Goal: Task Accomplishment & Management: Manage account settings

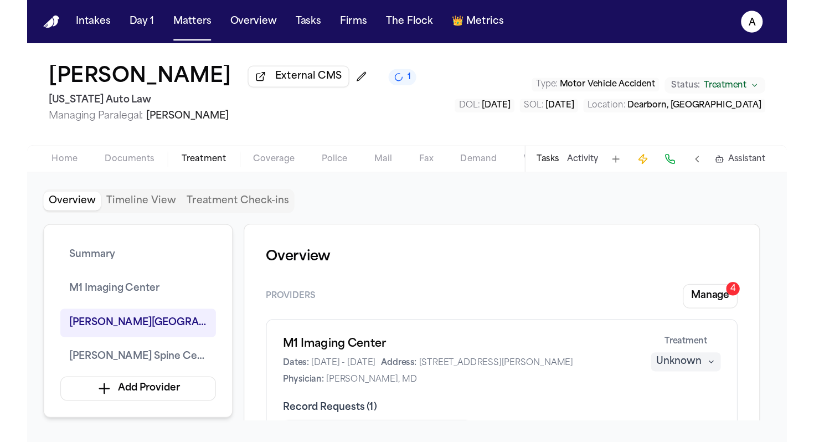
scroll to position [1041, 0]
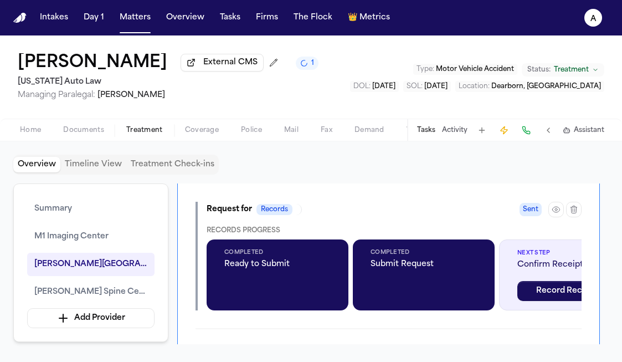
click at [233, 18] on button "Tasks" at bounding box center [229, 18] width 29 height 20
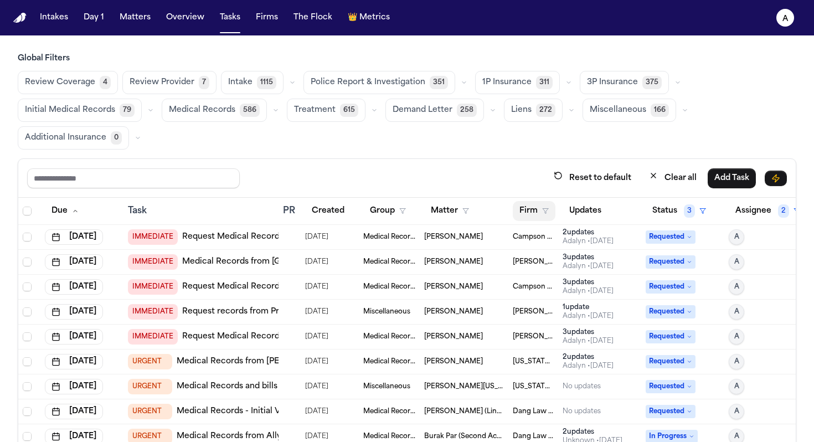
click at [533, 213] on button "Firm" at bounding box center [534, 211] width 43 height 20
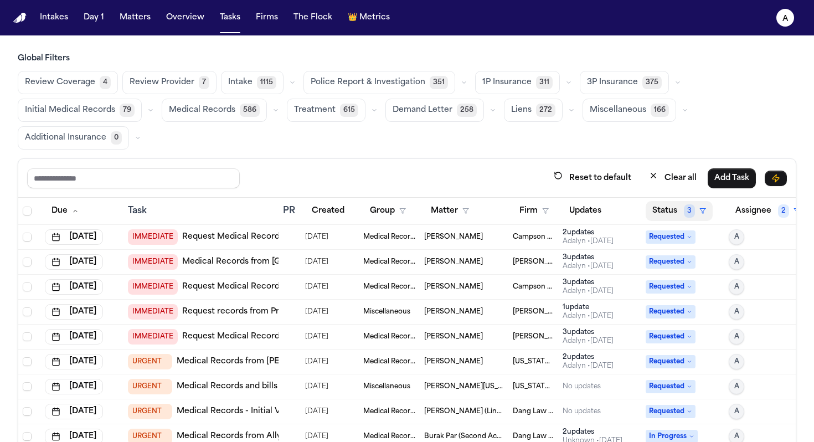
click at [621, 218] on button "Status 3" at bounding box center [679, 211] width 67 height 20
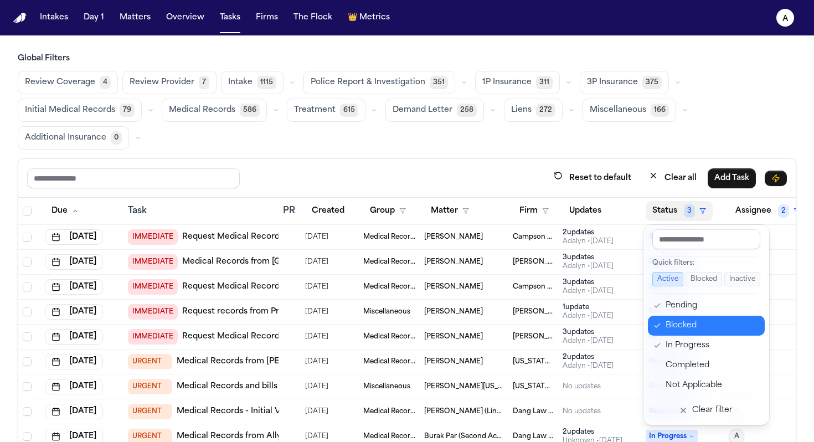
click at [621, 330] on div "Blocked" at bounding box center [712, 325] width 92 height 13
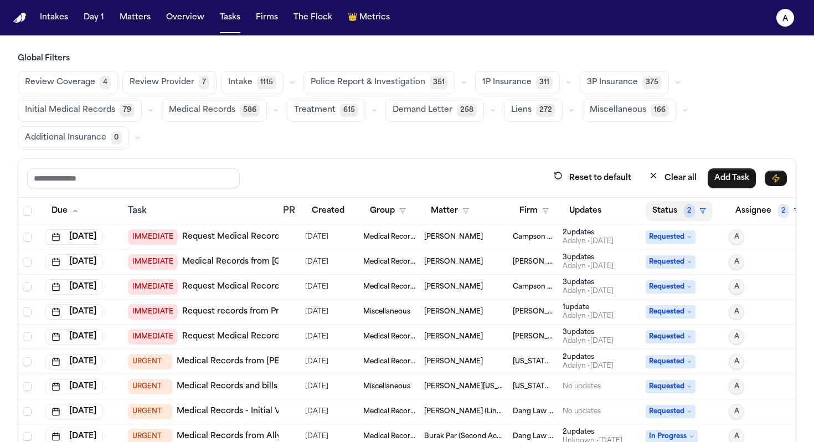
click at [621, 210] on span "2" at bounding box center [689, 210] width 11 height 13
click at [621, 338] on span "Requested" at bounding box center [671, 336] width 50 height 13
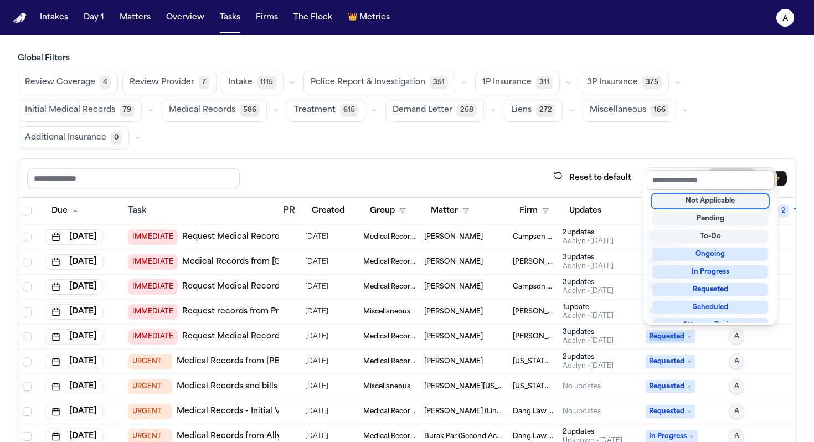
click at [621, 338] on span "Requested" at bounding box center [671, 336] width 50 height 13
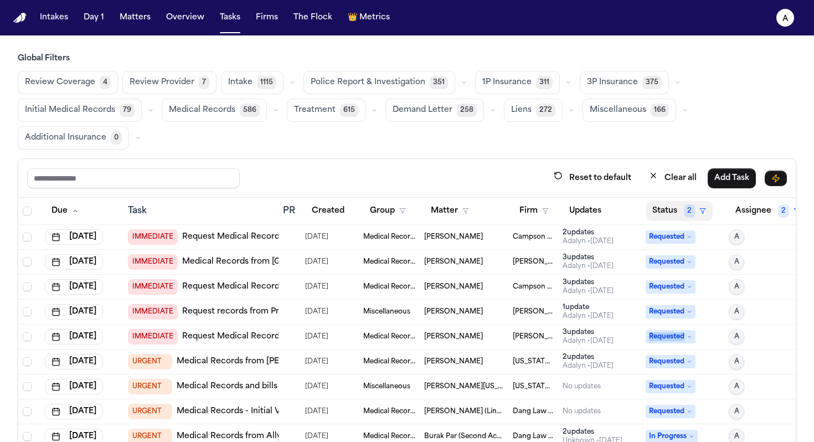
click at [621, 213] on button "Status 2" at bounding box center [679, 211] width 67 height 20
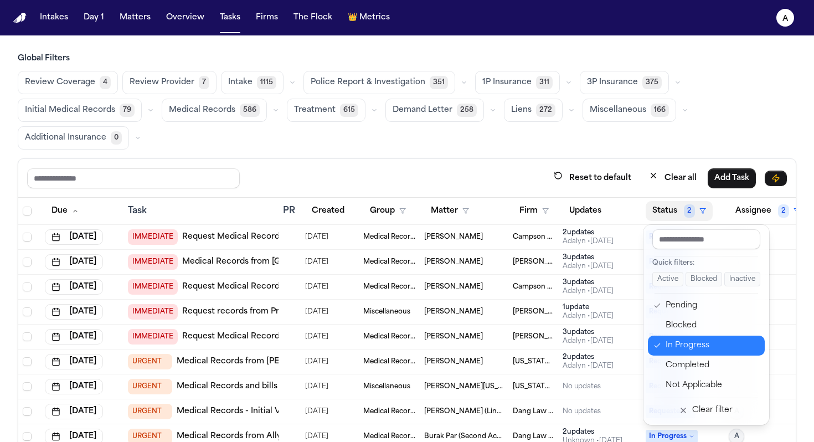
click at [621, 351] on div "In Progress" at bounding box center [712, 345] width 92 height 13
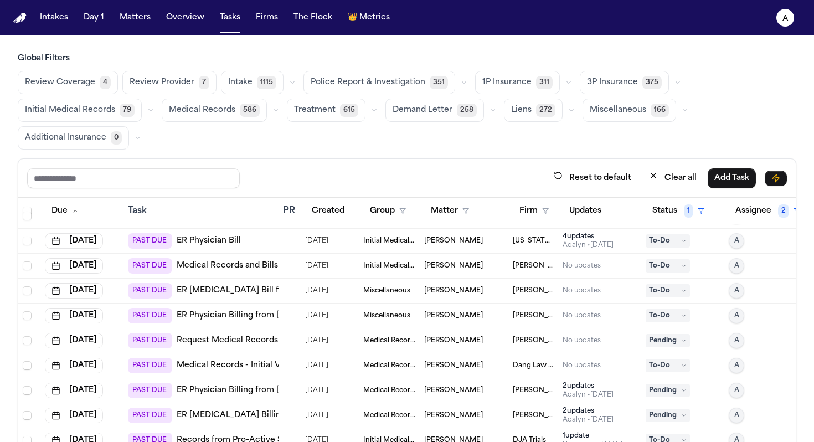
scroll to position [277, 0]
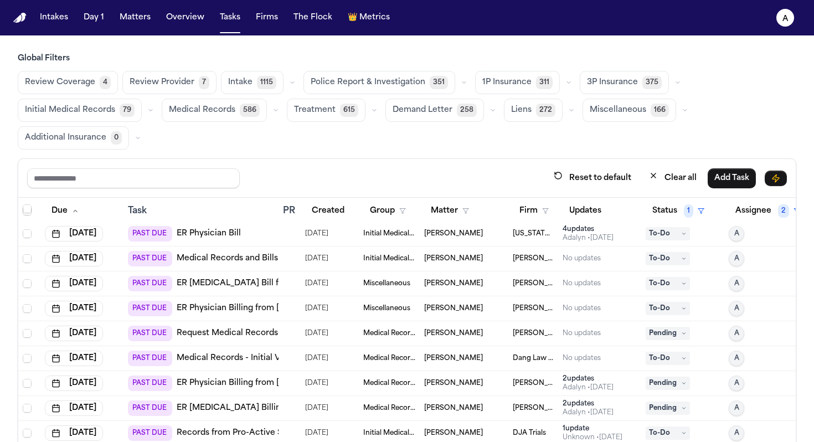
click at [479, 249] on td "[PERSON_NAME]" at bounding box center [464, 258] width 89 height 25
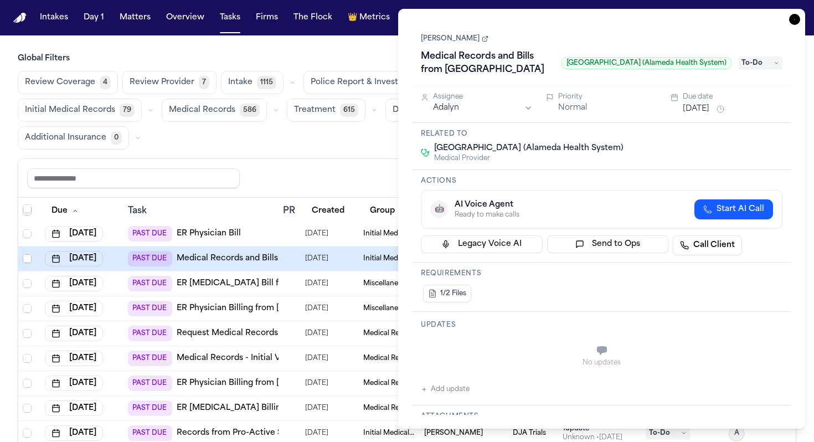
click at [621, 20] on icon "button" at bounding box center [794, 19] width 11 height 11
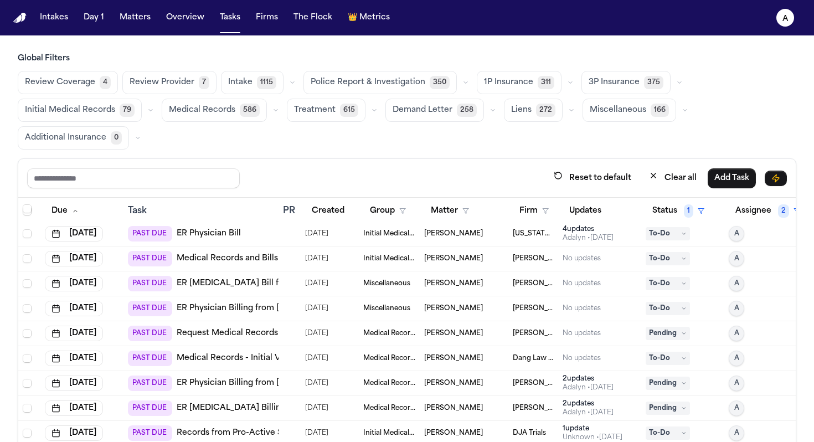
click at [582, 255] on div "No updates" at bounding box center [582, 258] width 38 height 9
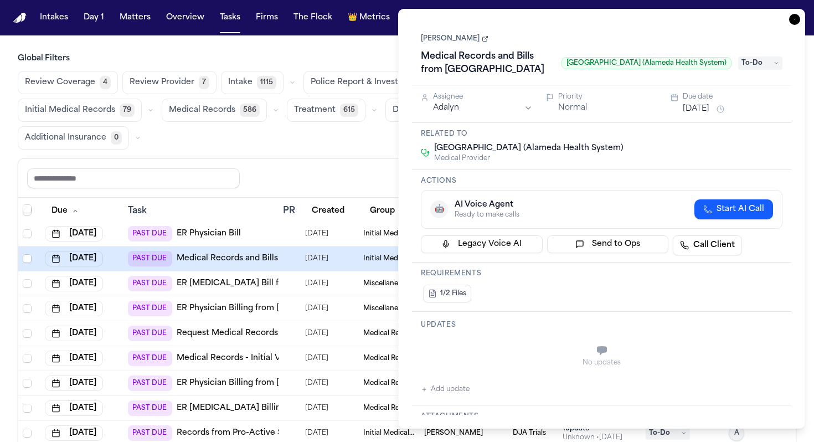
click at [434, 36] on link "[PERSON_NAME]" at bounding box center [455, 38] width 68 height 9
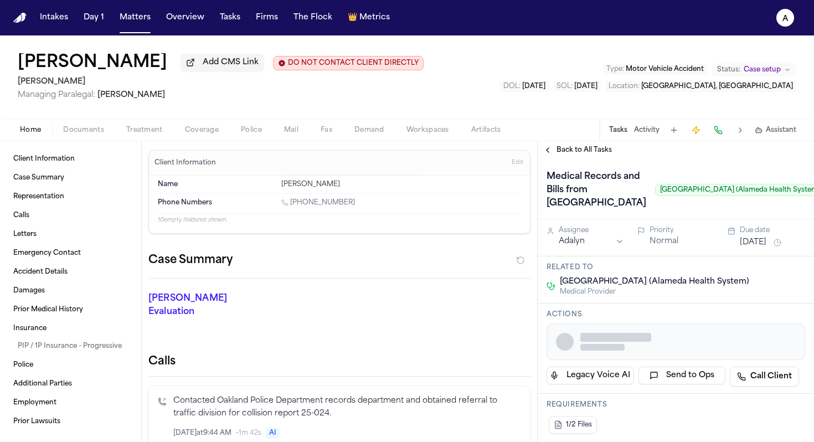
click at [88, 129] on span "Documents" at bounding box center [83, 130] width 41 height 9
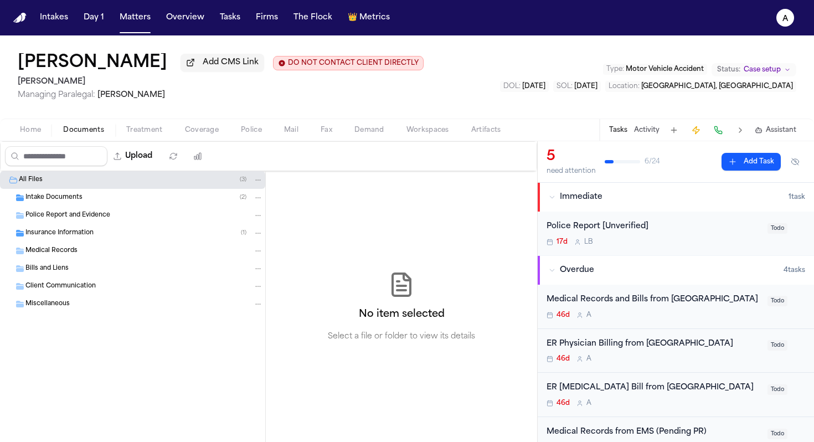
click at [117, 199] on div "Intake Documents ( 2 )" at bounding box center [144, 198] width 238 height 10
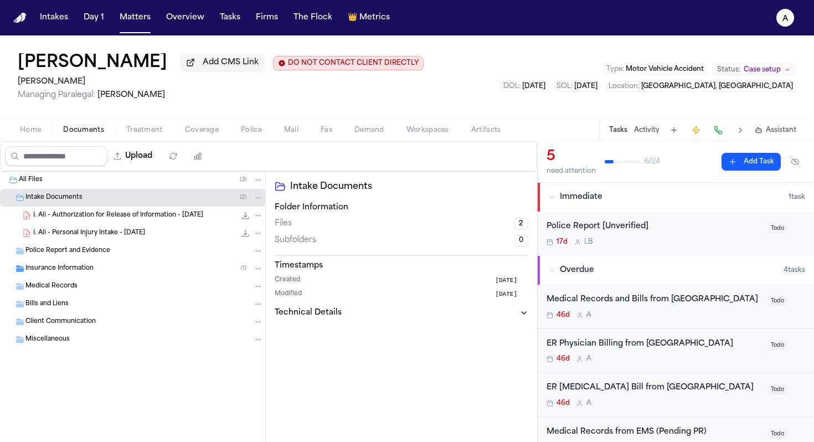
click at [162, 220] on span "I. Ali - Authorization for Release of Information - [DATE]" at bounding box center [118, 215] width 170 height 9
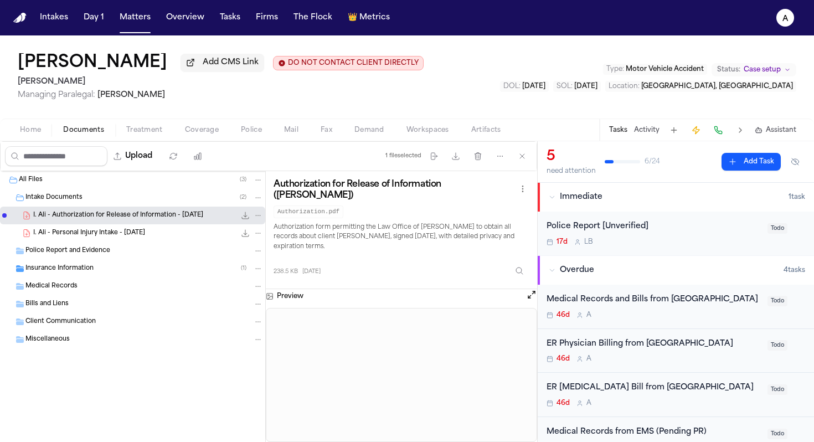
click at [619, 127] on button "Tasks" at bounding box center [618, 130] width 18 height 9
click at [624, 131] on button "Tasks" at bounding box center [618, 130] width 18 height 9
click at [626, 131] on button "Tasks" at bounding box center [618, 130] width 18 height 9
click at [623, 131] on button "Tasks" at bounding box center [618, 130] width 18 height 9
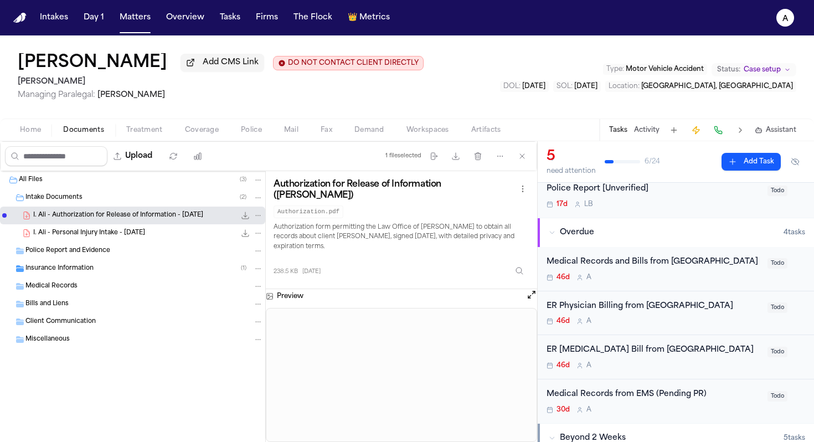
scroll to position [39, 0]
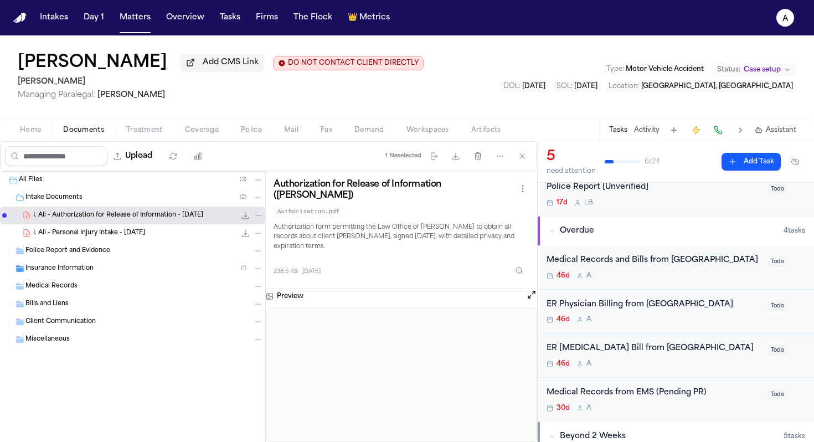
click at [728, 280] on div "46d A" at bounding box center [654, 275] width 214 height 9
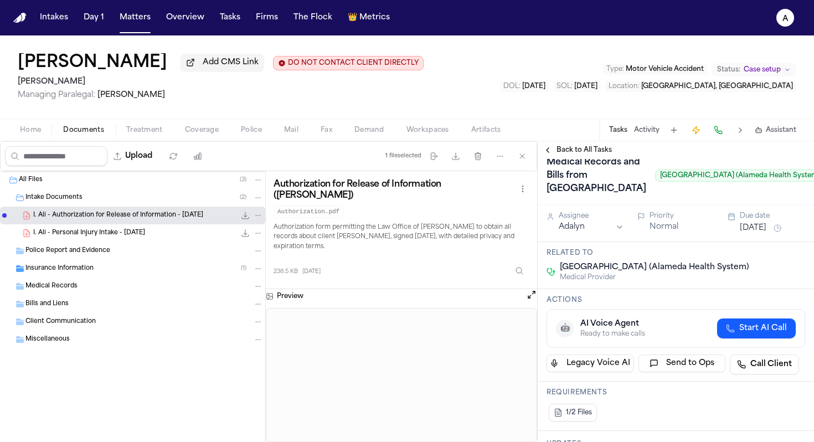
scroll to position [10, 0]
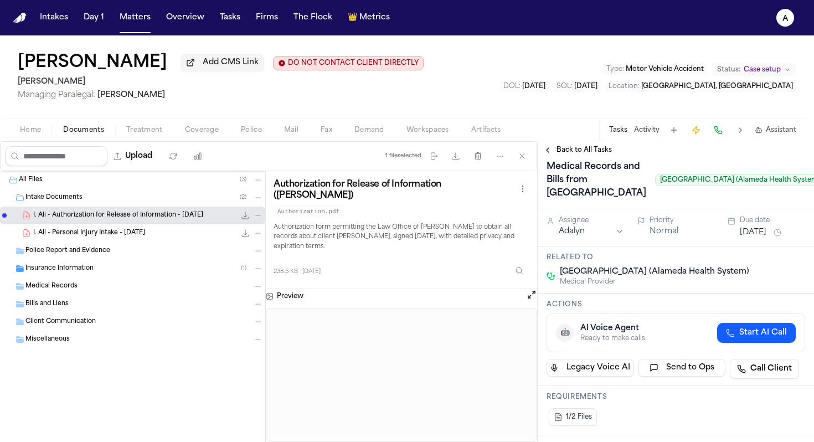
click at [732, 186] on span "[GEOGRAPHIC_DATA] (Alameda Health System)" at bounding box center [740, 180] width 170 height 12
drag, startPoint x: 746, startPoint y: 203, endPoint x: 600, endPoint y: 204, distance: 145.7
click at [655, 186] on span "[GEOGRAPHIC_DATA] (Alameda Health System)" at bounding box center [740, 180] width 170 height 12
copy span "Highland Hospital (Alameda Health System"
click at [577, 155] on span "Back to All Tasks" at bounding box center [584, 150] width 55 height 9
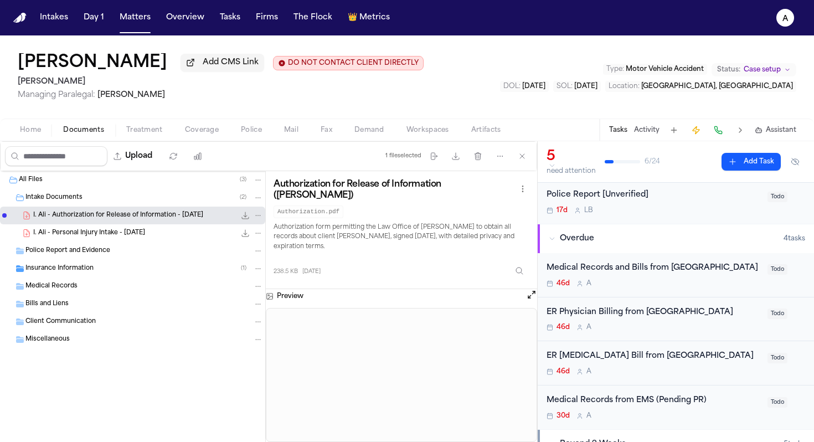
scroll to position [27, 0]
